Goal: Information Seeking & Learning: Find specific fact

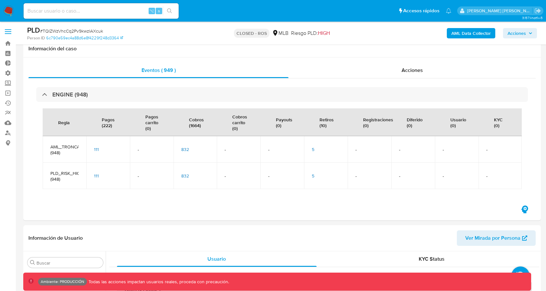
select select "10"
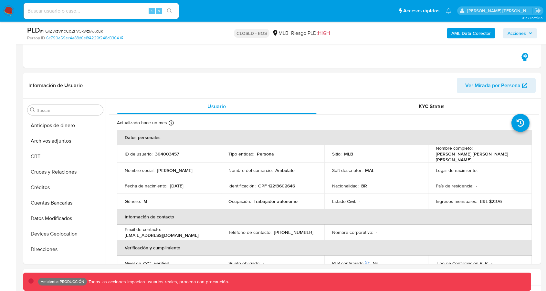
scroll to position [289, 0]
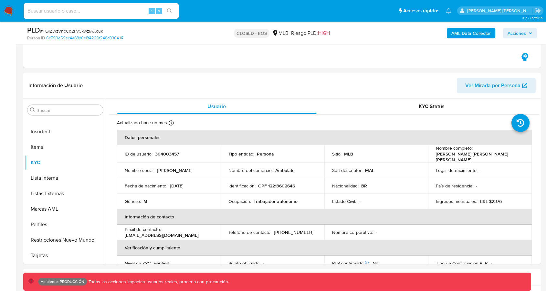
click at [7, 15] on img at bounding box center [8, 10] width 11 height 11
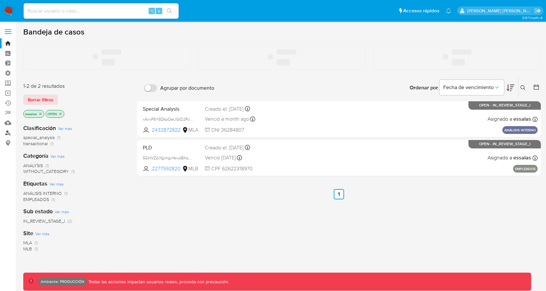
click at [10, 134] on link "Buscador de personas" at bounding box center [38, 133] width 77 height 10
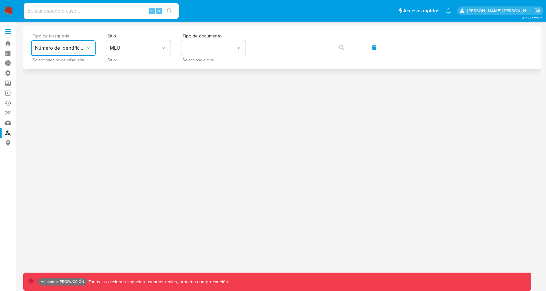
click at [89, 44] on button "Número de identificación" at bounding box center [63, 48] width 65 height 16
click at [139, 48] on span "MLU" at bounding box center [135, 48] width 50 height 6
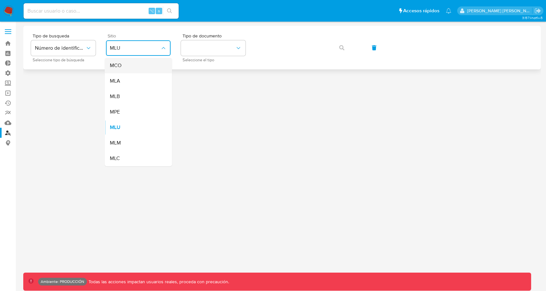
click at [140, 70] on div "MCO" at bounding box center [136, 66] width 53 height 16
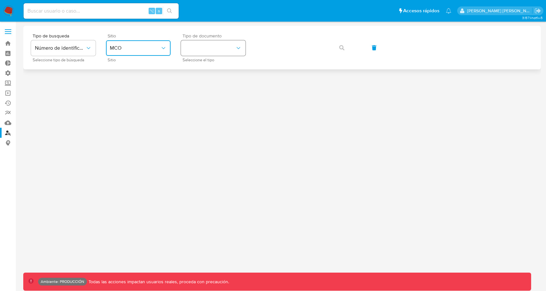
click at [209, 51] on button "identificationType" at bounding box center [213, 48] width 65 height 16
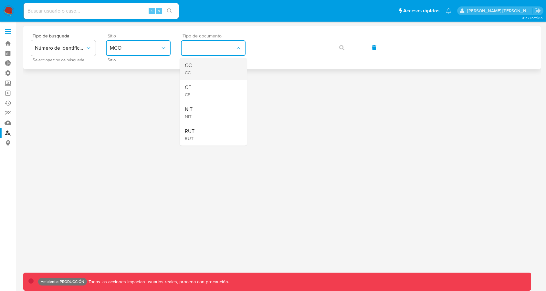
click at [215, 64] on div "CC CC" at bounding box center [211, 69] width 53 height 22
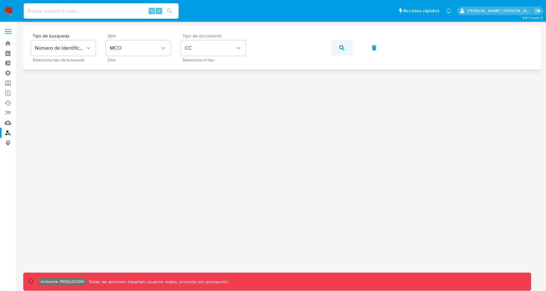
click at [337, 51] on button "button" at bounding box center [342, 48] width 22 height 16
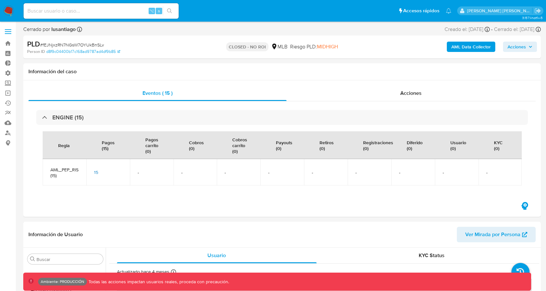
select select "10"
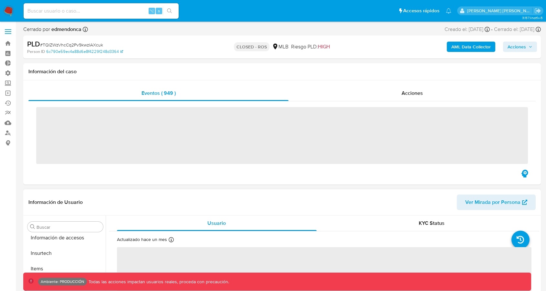
scroll to position [289, 0]
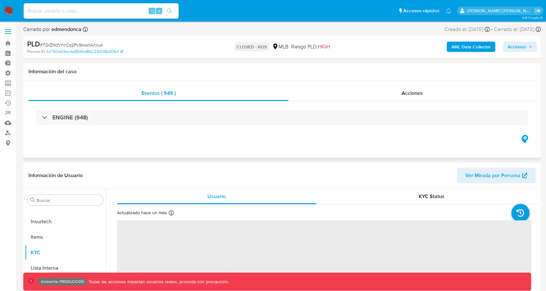
click at [260, 132] on div "ENGINE (948)" at bounding box center [281, 117] width 507 height 32
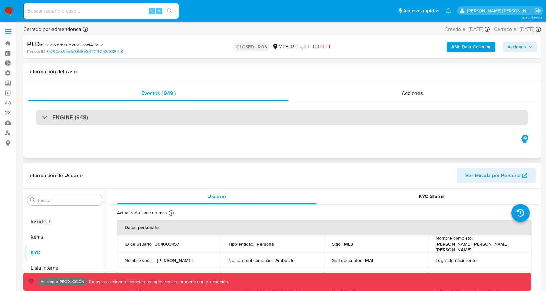
click at [260, 121] on div "ENGINE (948)" at bounding box center [282, 117] width 492 height 15
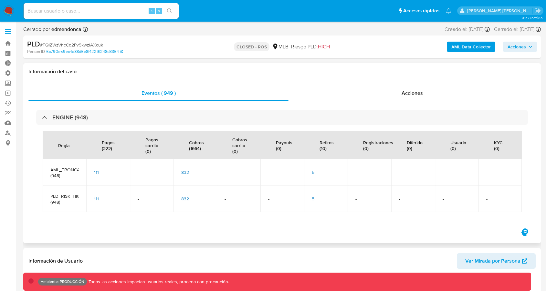
select select "10"
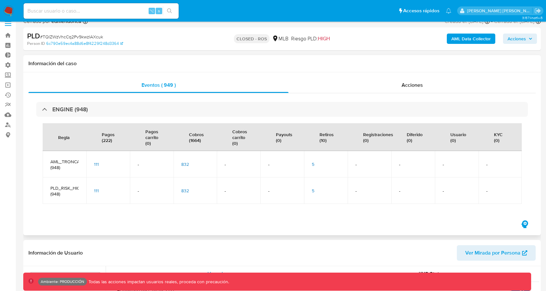
scroll to position [7, 0]
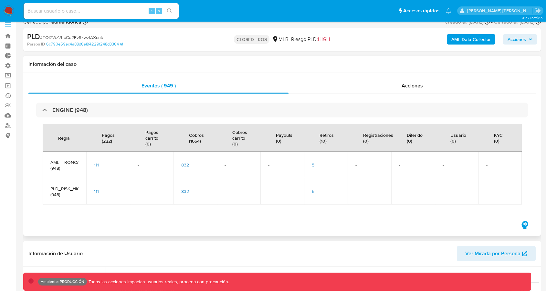
click at [315, 164] on div "5" at bounding box center [326, 165] width 28 height 6
click at [313, 163] on span "5" at bounding box center [313, 165] width 3 height 6
click at [314, 164] on span "5" at bounding box center [313, 165] width 3 height 6
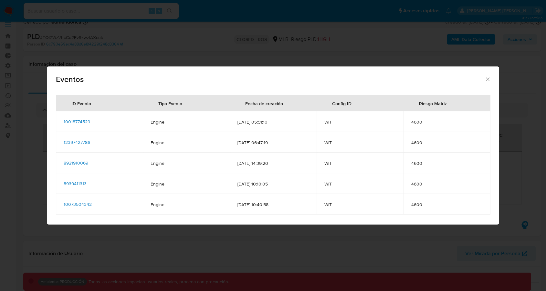
click at [79, 122] on span "10018774529" at bounding box center [77, 122] width 26 height 6
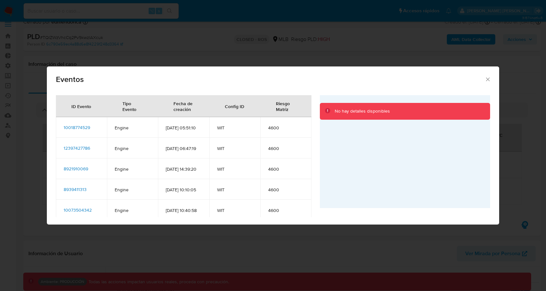
click at [73, 152] on span "12397427786" at bounding box center [77, 148] width 26 height 6
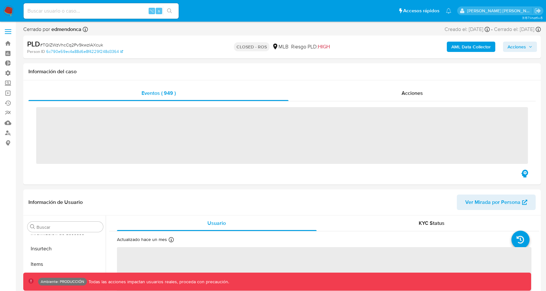
scroll to position [289, 0]
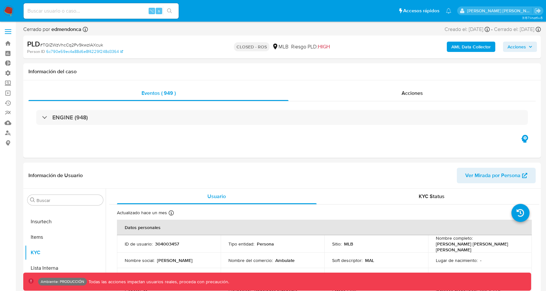
select select "10"
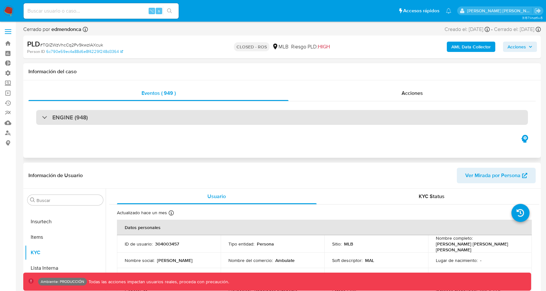
click at [251, 118] on div "ENGINE (948)" at bounding box center [282, 117] width 492 height 15
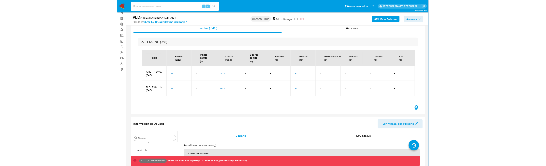
scroll to position [48, 0]
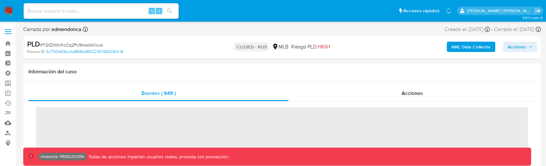
scroll to position [289, 0]
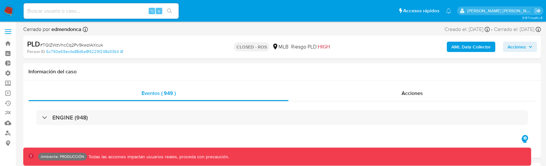
select select "10"
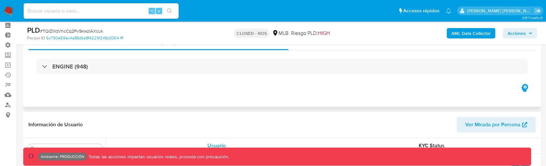
scroll to position [34, 0]
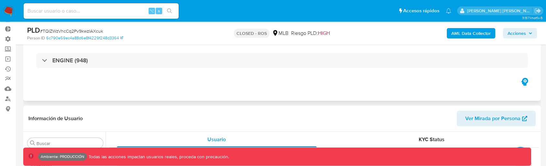
click at [216, 72] on div "ENGINE (948)" at bounding box center [281, 60] width 507 height 32
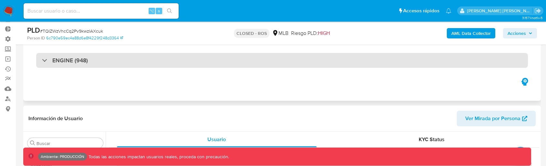
click at [215, 63] on div "ENGINE (948)" at bounding box center [282, 60] width 492 height 15
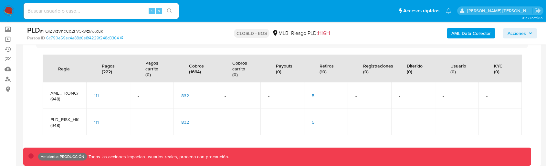
scroll to position [55, 0]
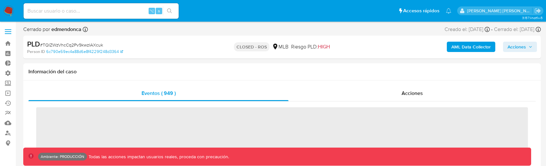
scroll to position [289, 0]
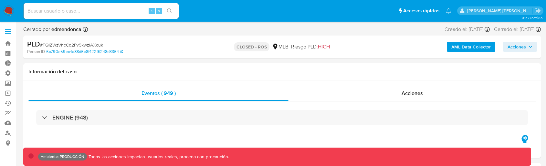
select select "10"
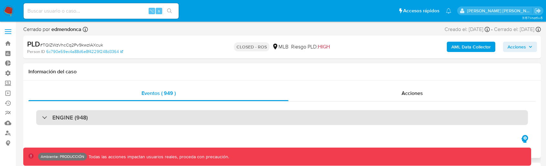
click at [239, 122] on div "ENGINE (948)" at bounding box center [282, 117] width 492 height 15
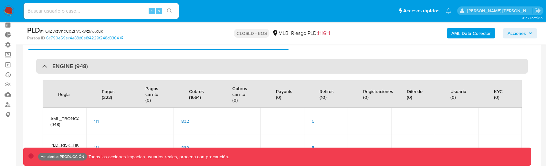
scroll to position [29, 0]
